Goal: Navigation & Orientation: Find specific page/section

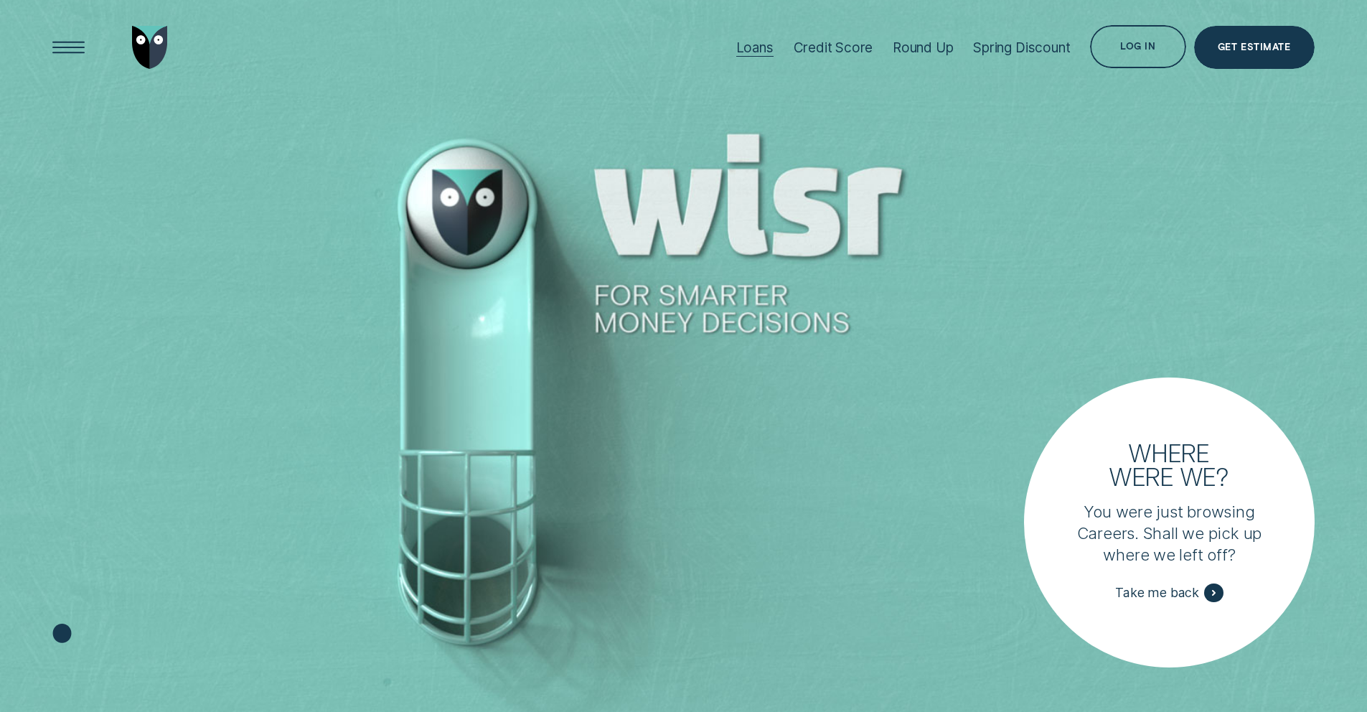
click at [766, 47] on div "Loans" at bounding box center [754, 47] width 37 height 16
